Goal: Task Accomplishment & Management: Use online tool/utility

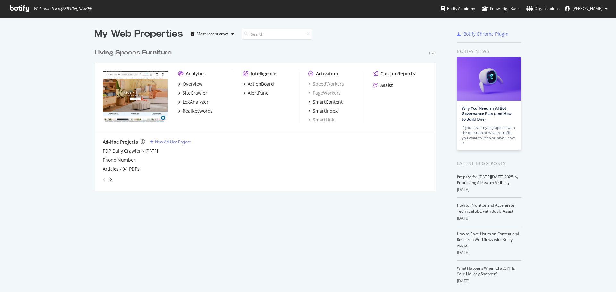
scroll to position [287, 606]
click at [75, 144] on div "My Web Properties Most recent crawl Living Spaces Furniture Pro Analytics Overv…" at bounding box center [308, 167] width 616 height 300
click at [194, 84] on div "Overview" at bounding box center [192, 84] width 20 height 6
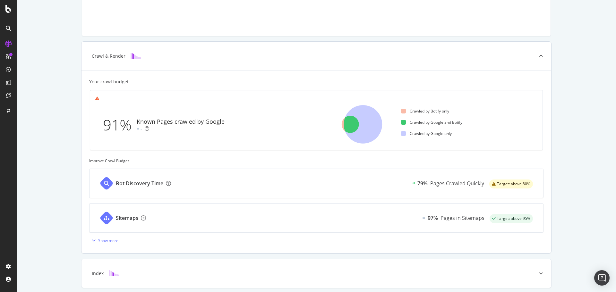
scroll to position [133, 0]
click at [582, 168] on div "Crawl & Render Your crawl budget 91% Known Pages crawled by Google - Crawled by…" at bounding box center [316, 152] width 599 height 466
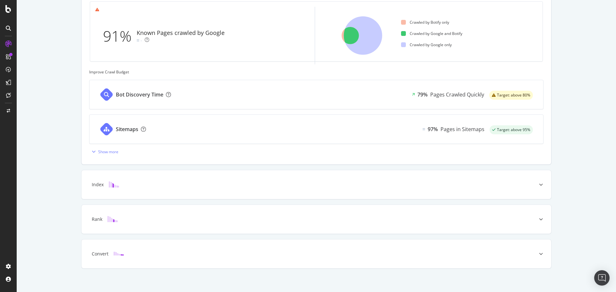
scroll to position [225, 0]
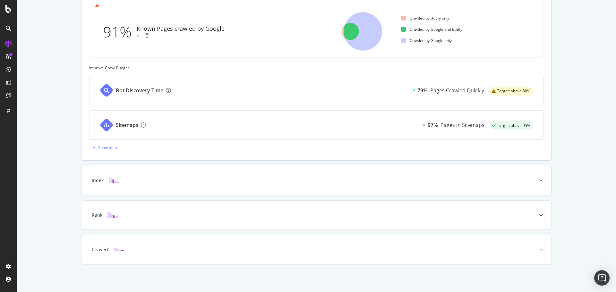
click at [488, 184] on div "Index" at bounding box center [315, 180] width 469 height 29
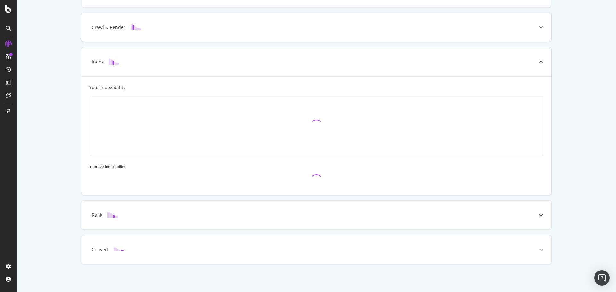
scroll to position [161, 0]
click at [583, 145] on div "Known Pages Pages crawled by Botify 54.1K Crawl & Render Known Pages crawled by…" at bounding box center [316, 91] width 599 height 402
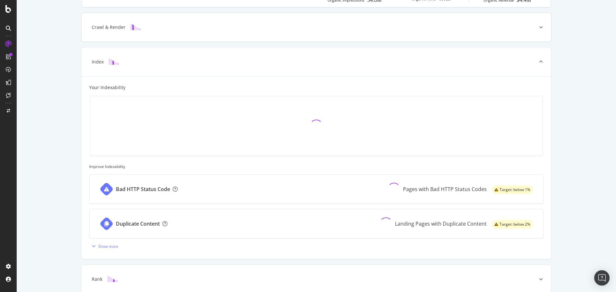
scroll to position [225, 0]
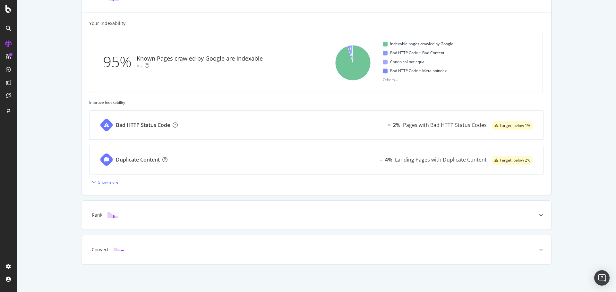
click at [525, 128] on span "Target: below 1%" at bounding box center [514, 126] width 31 height 4
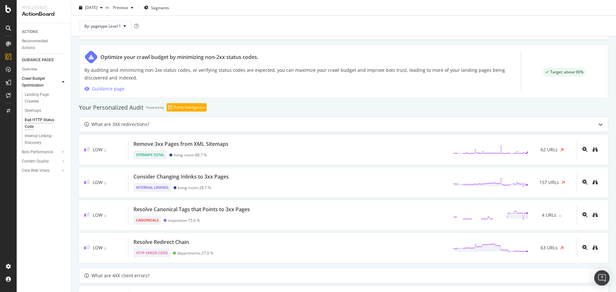
scroll to position [328, 0]
click at [302, 124] on div "What are 3XX redirections?" at bounding box center [330, 124] width 503 height 8
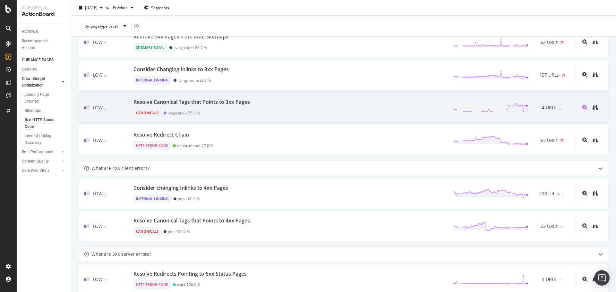
scroll to position [487, 0]
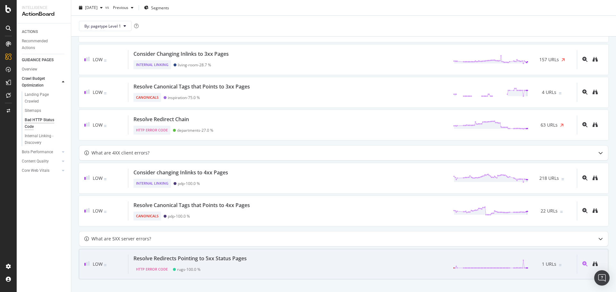
click at [356, 272] on div "Resolve Redirects Pointing to 5xx Status Pages HTTP Error Code rugs - 100.0 % 1…" at bounding box center [352, 264] width 448 height 19
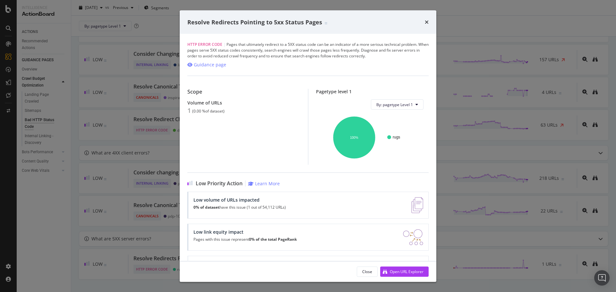
scroll to position [29, 0]
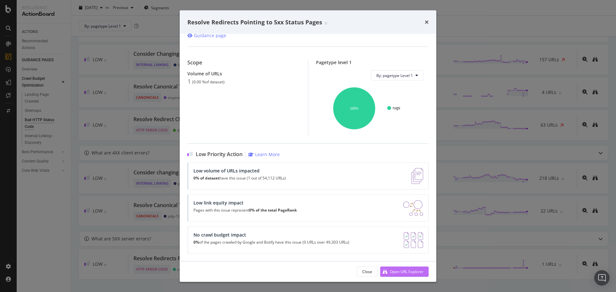
click at [402, 276] on div "Open URL Explorer" at bounding box center [401, 272] width 43 height 10
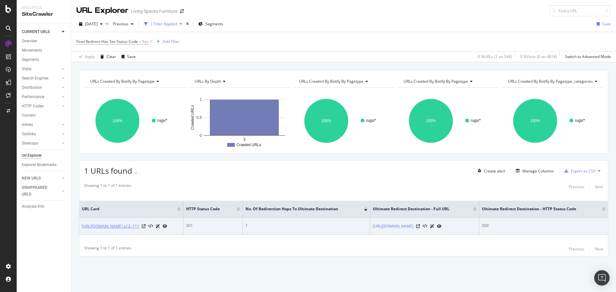
click at [139, 224] on link "[URL][DOMAIN_NAME] a12~111" at bounding box center [110, 226] width 57 height 6
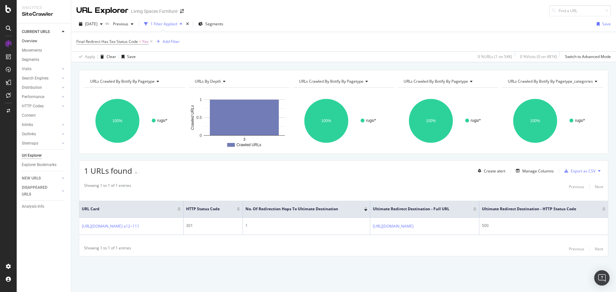
click at [38, 39] on link "Overview" at bounding box center [44, 41] width 45 height 7
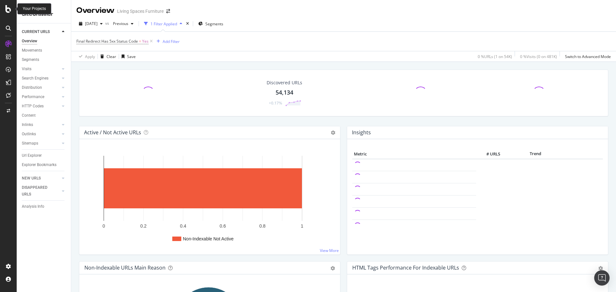
click at [8, 7] on icon at bounding box center [8, 9] width 6 height 8
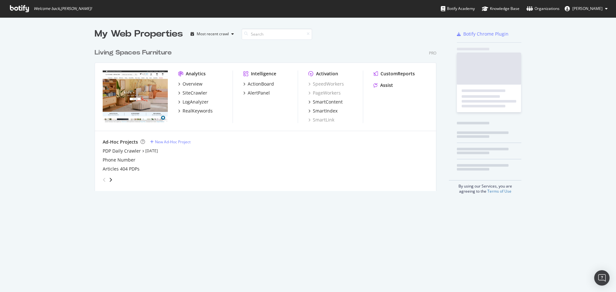
scroll to position [287, 606]
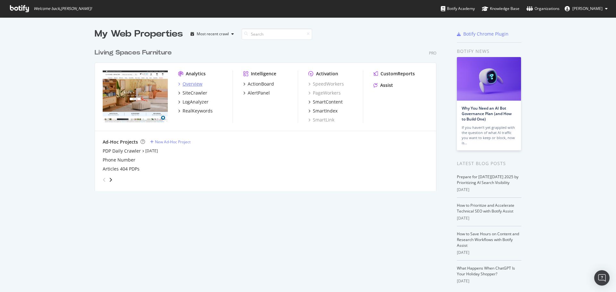
click at [196, 85] on div "Overview" at bounding box center [192, 84] width 20 height 6
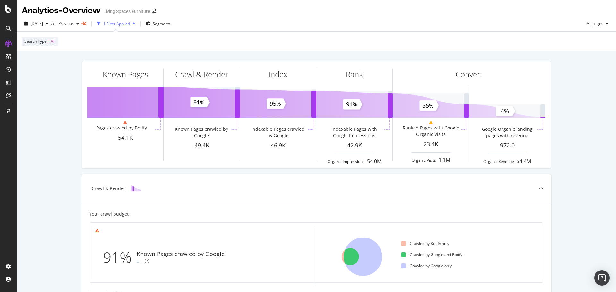
click at [65, 107] on div "Known Pages Pages crawled by Botify 54.1K Crawl & Render Known Pages crawled by…" at bounding box center [316, 284] width 599 height 466
click at [43, 23] on span "[DATE]" at bounding box center [36, 23] width 13 height 5
click at [67, 49] on div "54.1K URLs" at bounding box center [77, 47] width 21 height 6
click at [138, 24] on div "button" at bounding box center [134, 24] width 8 height 4
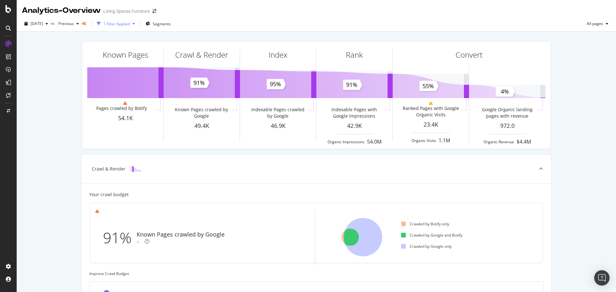
click at [138, 24] on div "button" at bounding box center [134, 24] width 8 height 4
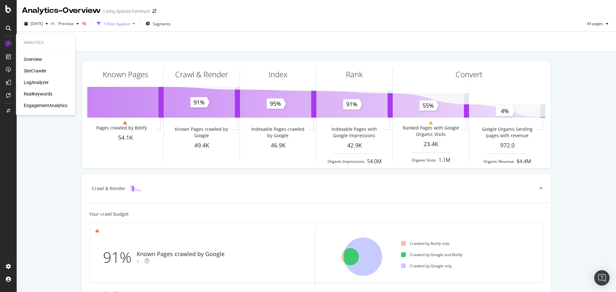
click at [36, 81] on div "LogAnalyzer" at bounding box center [36, 82] width 25 height 6
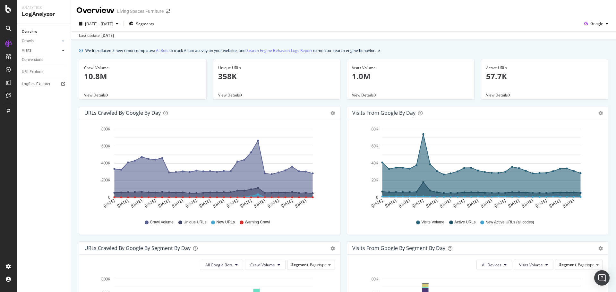
click at [61, 51] on div at bounding box center [63, 50] width 6 height 6
click at [41, 57] on div "Daily Distribution" at bounding box center [40, 59] width 30 height 7
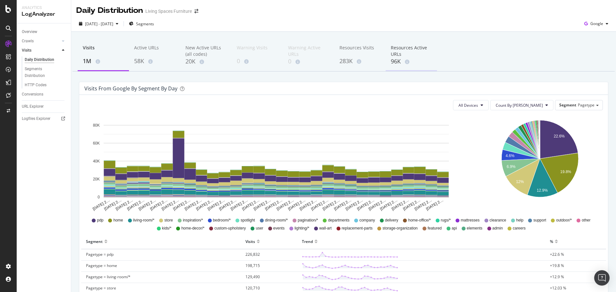
click at [400, 56] on div "Resources Active URLs" at bounding box center [411, 51] width 41 height 13
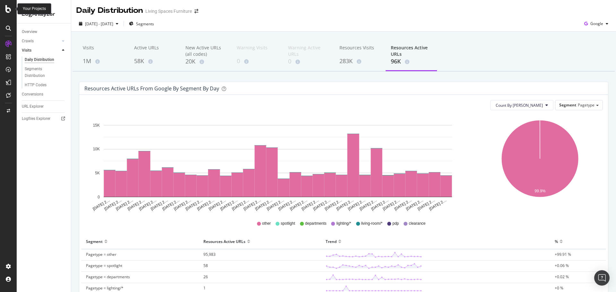
click at [8, 8] on icon at bounding box center [8, 9] width 6 height 8
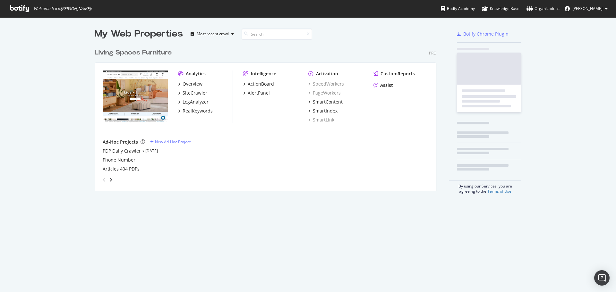
scroll to position [287, 606]
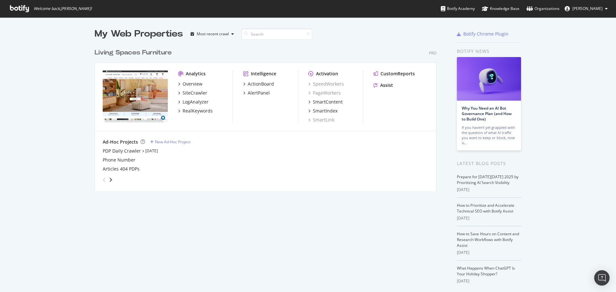
click at [202, 224] on div "My Web Properties Most recent crawl Living Spaces Furniture Pro Analytics Overv…" at bounding box center [272, 168] width 354 height 280
click at [184, 113] on div "RealKeywords" at bounding box center [197, 111] width 30 height 6
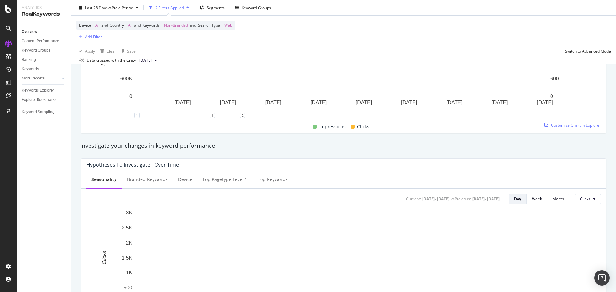
scroll to position [155, 0]
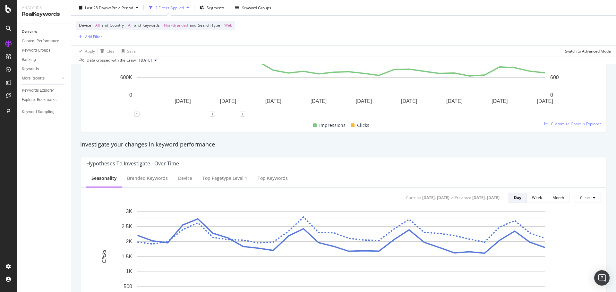
click at [77, 191] on div "Hypotheses to Investigate - Over Time Seasonality Branded Keywords Device Top p…" at bounding box center [343, 248] width 533 height 192
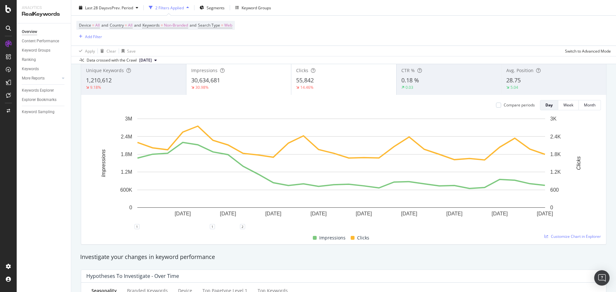
scroll to position [0, 0]
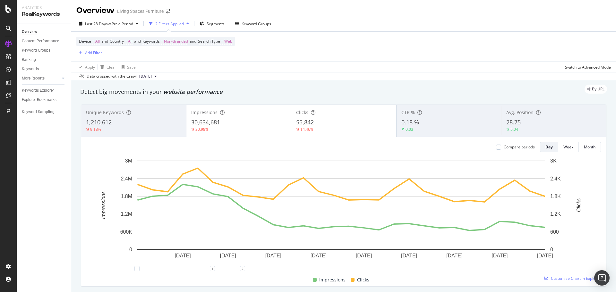
click at [254, 124] on div "30,634,681" at bounding box center [238, 122] width 95 height 8
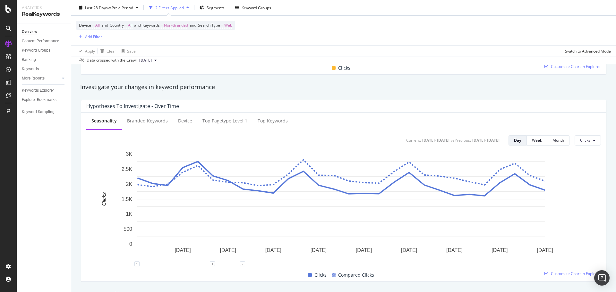
scroll to position [212, 0]
click at [139, 123] on div "Branded Keywords" at bounding box center [147, 121] width 41 height 6
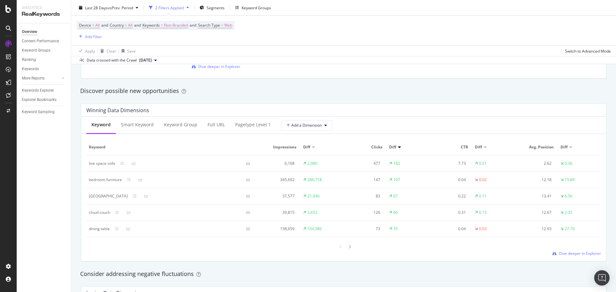
scroll to position [542, 0]
click at [247, 270] on div "Consider addressing negative fluctuations" at bounding box center [343, 273] width 526 height 8
click at [173, 126] on div "Keyword Group" at bounding box center [180, 124] width 33 height 6
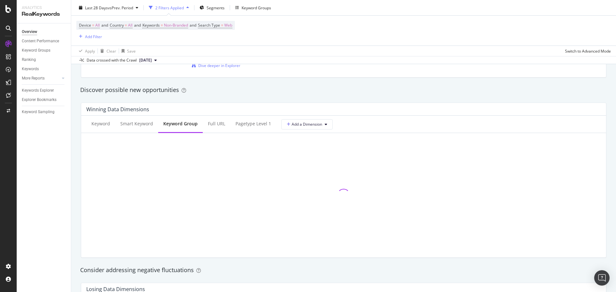
click at [72, 176] on div "By URL Detect big movements in your website performance Unique Keywords 1,210,6…" at bounding box center [343, 218] width 544 height 1359
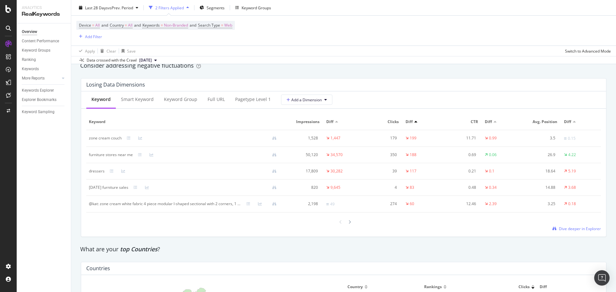
scroll to position [746, 0]
click at [72, 176] on div "By URL Detect big movements in your website performance Unique Keywords 1,210,6…" at bounding box center [343, 13] width 544 height 1359
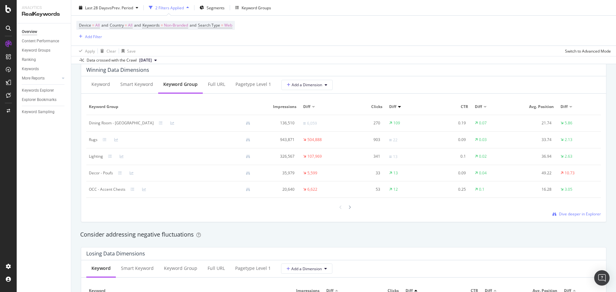
scroll to position [553, 0]
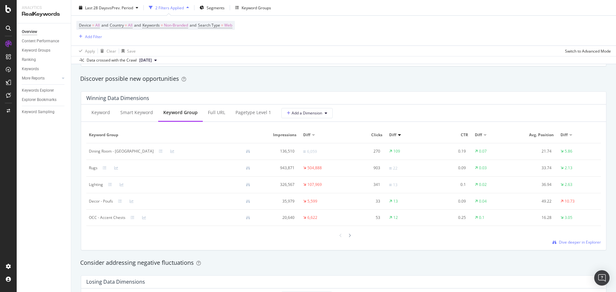
click at [78, 157] on div "Winning Data Dimensions Keyword Smart Keyword Keyword Group Full URL pagetype L…" at bounding box center [343, 170] width 533 height 169
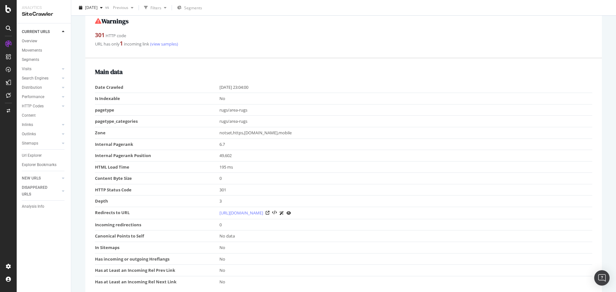
scroll to position [111, 0]
click at [260, 212] on link "[URL][DOMAIN_NAME]" at bounding box center [241, 211] width 44 height 6
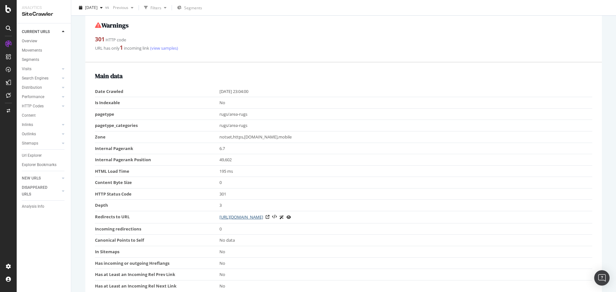
scroll to position [0, 0]
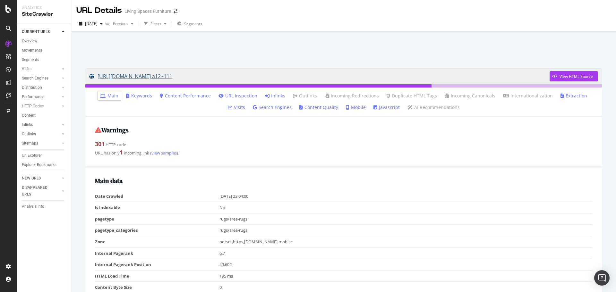
click at [254, 76] on link "https://www.livingspaces.com/departments/rugs/area-rugs/yellow-p135361- a12~111" at bounding box center [319, 76] width 460 height 16
click at [323, 45] on div at bounding box center [343, 48] width 529 height 27
click at [571, 78] on div "View HTML Source" at bounding box center [575, 76] width 33 height 5
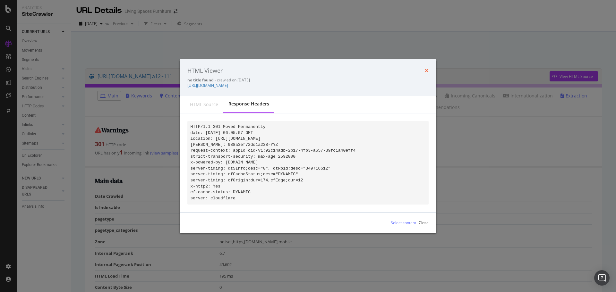
click at [425, 69] on icon "times" at bounding box center [427, 70] width 4 height 5
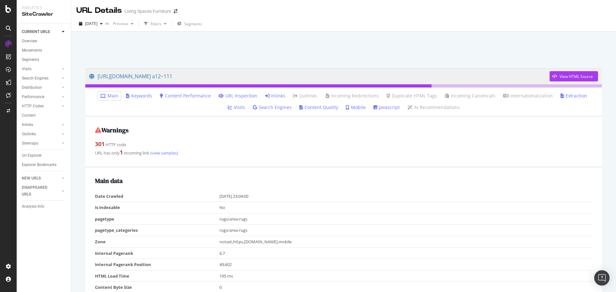
click at [124, 50] on div at bounding box center [343, 48] width 529 height 27
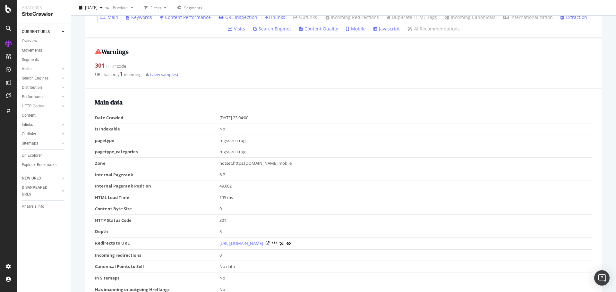
scroll to position [79, 0]
click at [37, 40] on div "Overview" at bounding box center [29, 41] width 15 height 7
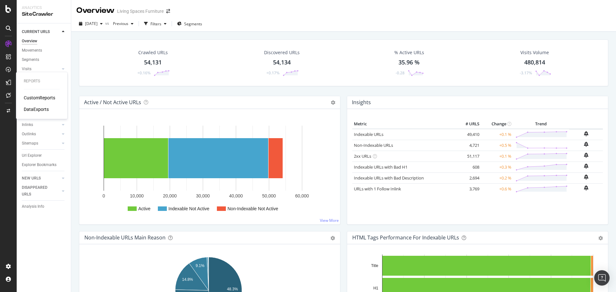
click at [35, 98] on div "CustomReports" at bounding box center [39, 98] width 31 height 6
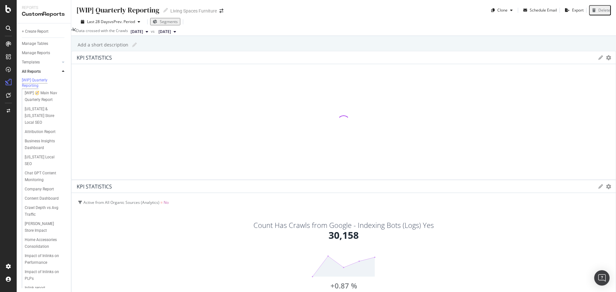
click at [513, 168] on div "KPI STATISTICS KPIs Table Edit KPIs Edit Filter Export as CSV Delete Add to Cus…" at bounding box center [343, 182] width 544 height 263
click at [80, 175] on div "[WIP] Quarterly Reporting [WIP] Quarterly Reporting Living Spaces Furniture Clo…" at bounding box center [343, 146] width 544 height 292
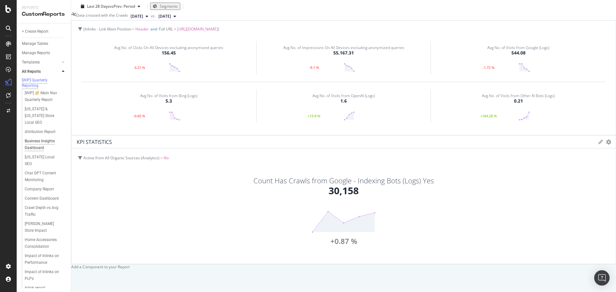
scroll to position [0, 0]
click at [37, 31] on div "+ Create Report" at bounding box center [35, 31] width 27 height 7
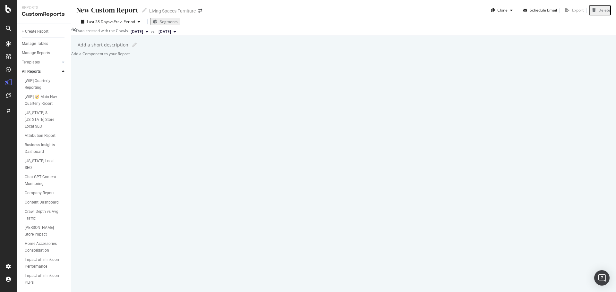
click at [71, 56] on div at bounding box center [71, 53] width 0 height 5
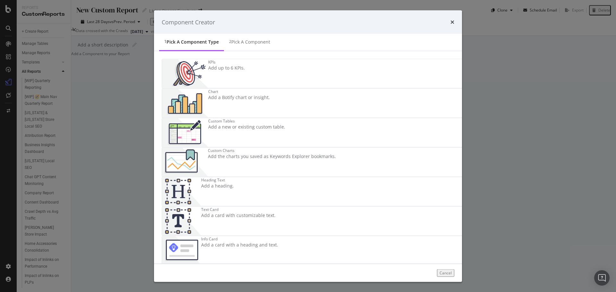
click at [270, 102] on div "Chart Add a Botify chart or insight." at bounding box center [239, 103] width 62 height 29
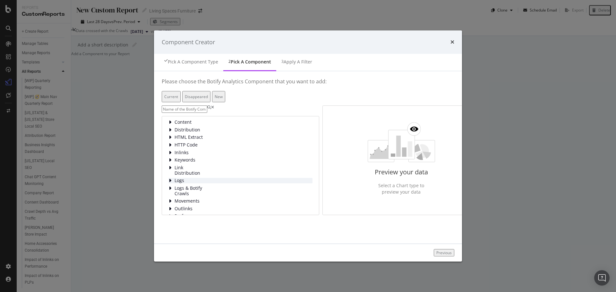
scroll to position [41, 0]
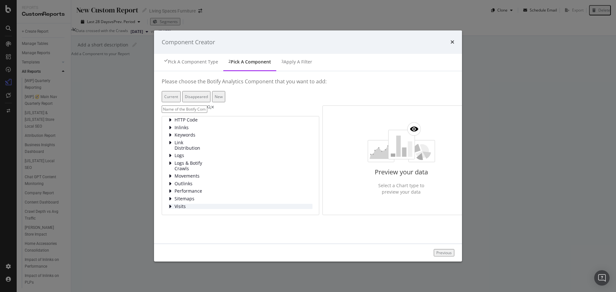
click at [168, 204] on icon "modal" at bounding box center [169, 206] width 3 height 5
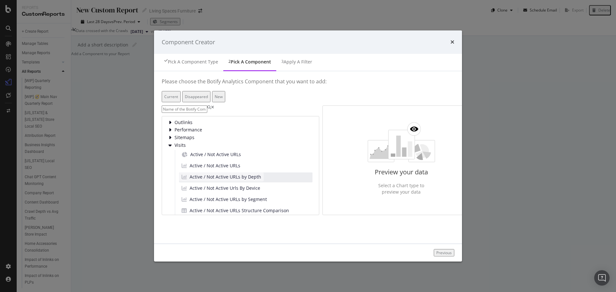
scroll to position [86, 0]
click at [168, 148] on icon "modal" at bounding box center [169, 145] width 3 height 5
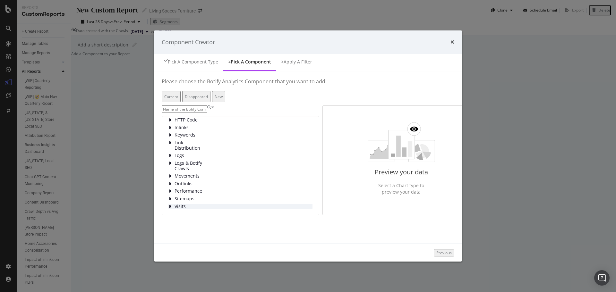
scroll to position [42, 0]
click at [168, 189] on icon "modal" at bounding box center [169, 191] width 3 height 5
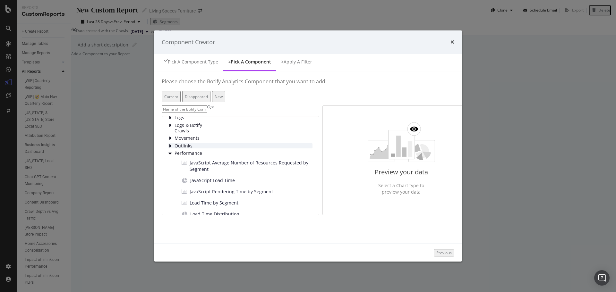
scroll to position [59, 0]
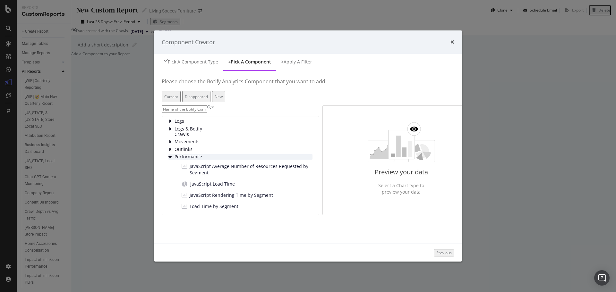
click at [168, 160] on icon "modal" at bounding box center [169, 157] width 3 height 5
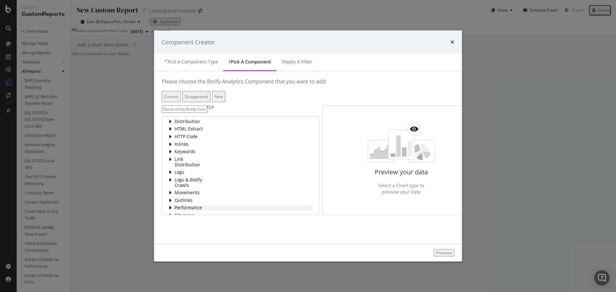
scroll to position [0, 0]
click at [168, 125] on icon "modal" at bounding box center [169, 122] width 3 height 5
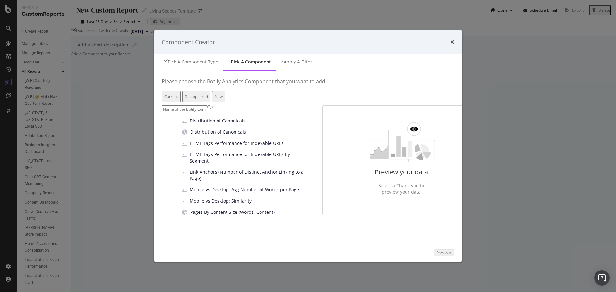
scroll to position [96, 0]
click at [208, 94] on div "Disappeared" at bounding box center [196, 96] width 23 height 5
click at [225, 99] on button "New" at bounding box center [218, 96] width 13 height 11
click at [178, 99] on div "Current" at bounding box center [171, 96] width 14 height 9
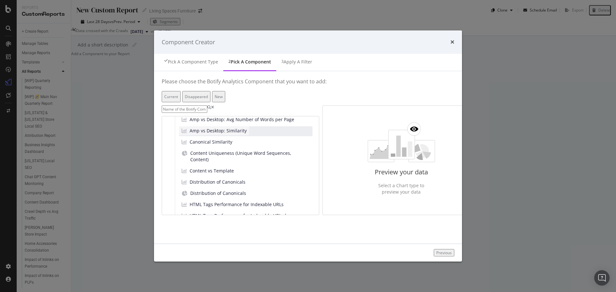
scroll to position [36, 0]
click at [454, 41] on div "Component Creator" at bounding box center [308, 42] width 292 height 8
click at [454, 39] on icon "times" at bounding box center [452, 41] width 4 height 5
click at [177, 60] on div "Pick a Component type" at bounding box center [193, 62] width 50 height 6
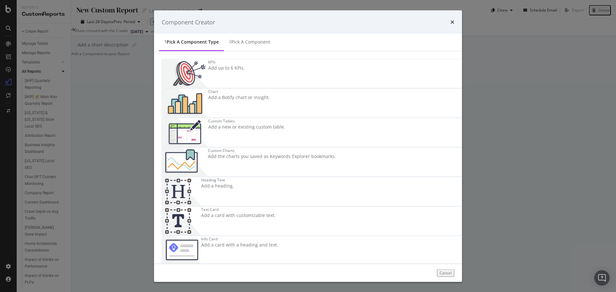
click at [245, 88] on div "KPIs Add up to 6 KPIs." at bounding box center [320, 73] width 317 height 29
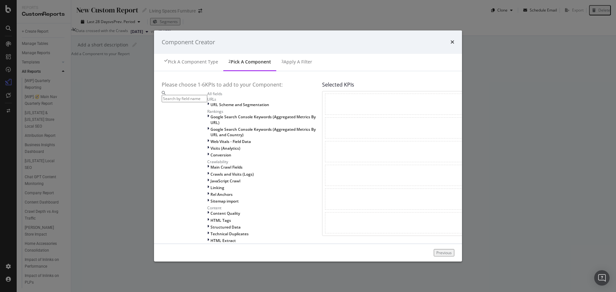
scroll to position [0, 0]
click at [194, 61] on div "Pick a Component type" at bounding box center [193, 62] width 50 height 6
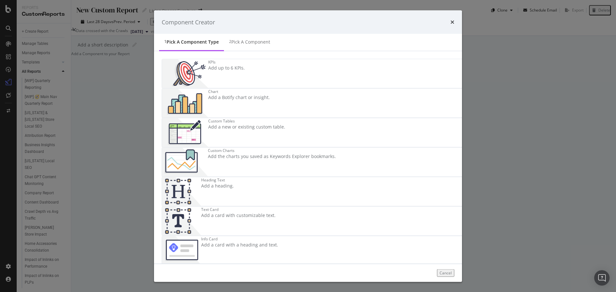
click at [221, 71] on div "Add up to 6 KPIs." at bounding box center [226, 68] width 37 height 6
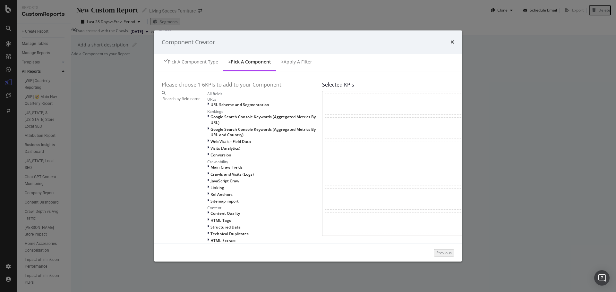
scroll to position [124, 0]
click at [296, 61] on div "Apply a Filter" at bounding box center [297, 62] width 29 height 6
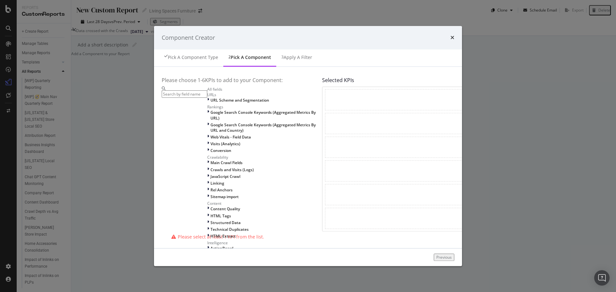
click at [232, 62] on div "2 Pick a Component" at bounding box center [249, 58] width 53 height 18
click at [451, 255] on div "Previous" at bounding box center [443, 257] width 15 height 5
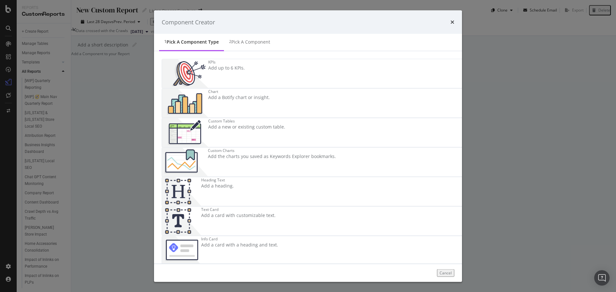
click at [451, 270] on div "Cancel" at bounding box center [445, 272] width 12 height 5
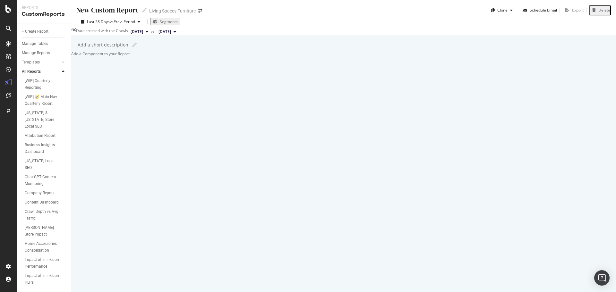
click at [234, 56] on div "Add a Component to your Report" at bounding box center [343, 53] width 544 height 5
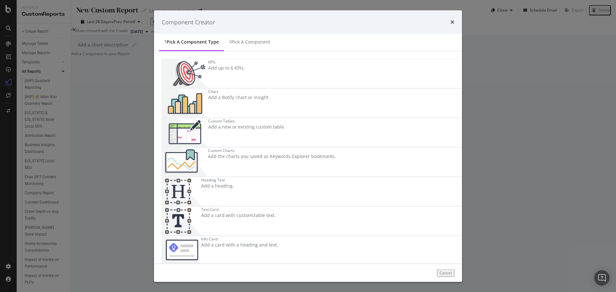
click at [232, 65] on div "KPIs" at bounding box center [226, 61] width 37 height 5
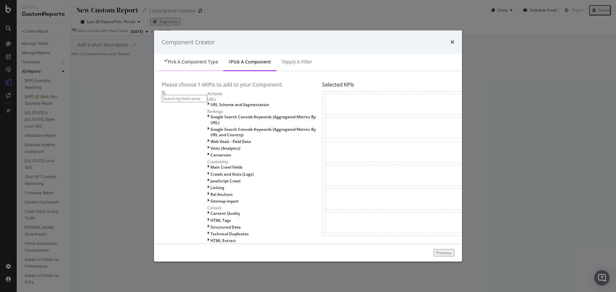
click at [184, 59] on div "Pick a Component type" at bounding box center [193, 62] width 50 height 6
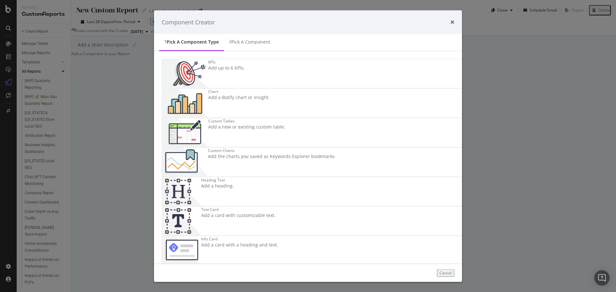
click at [270, 93] on div "Chart Add a Botify chart or insight." at bounding box center [239, 103] width 62 height 29
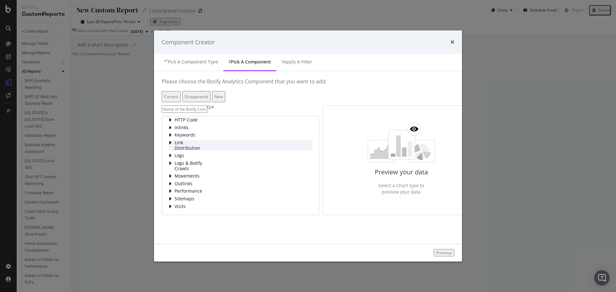
scroll to position [36, 0]
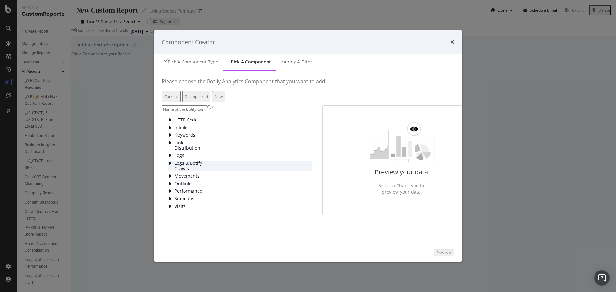
click at [168, 164] on icon "modal" at bounding box center [169, 163] width 3 height 5
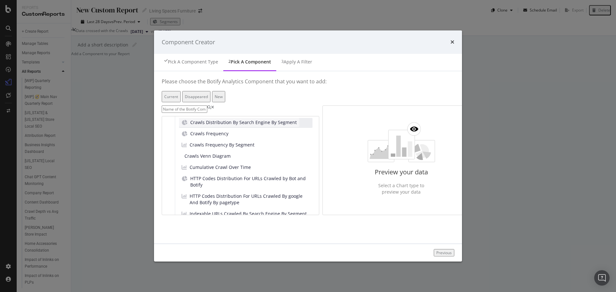
scroll to position [126, 0]
